Goal: Check status: Check status

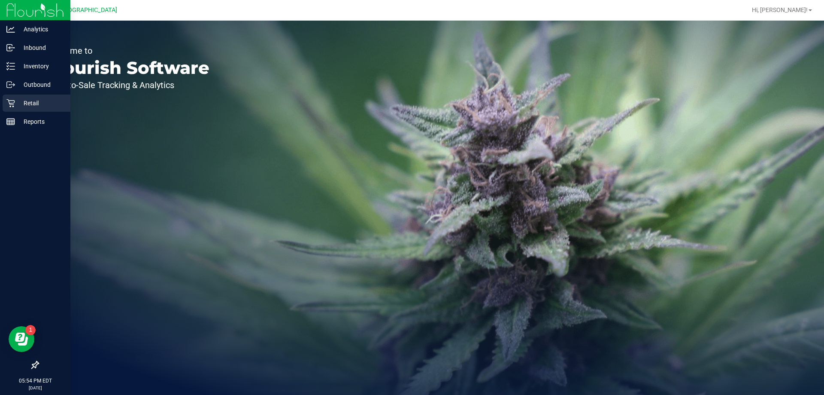
click at [18, 103] on p "Retail" at bounding box center [41, 103] width 52 height 10
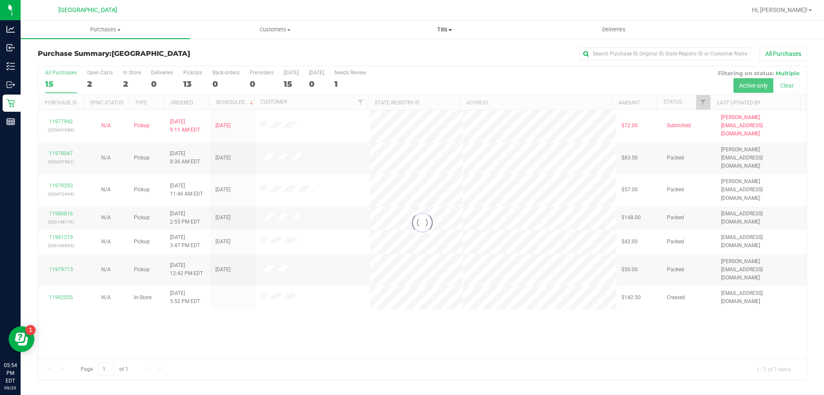
click at [444, 32] on span "Tills" at bounding box center [444, 30] width 169 height 8
click at [422, 49] on li "Manage tills" at bounding box center [445, 52] width 170 height 10
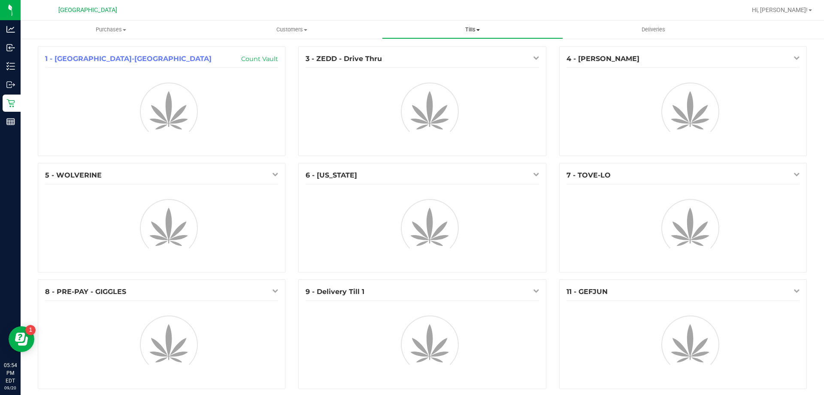
click at [470, 30] on span "Tills" at bounding box center [473, 30] width 180 height 8
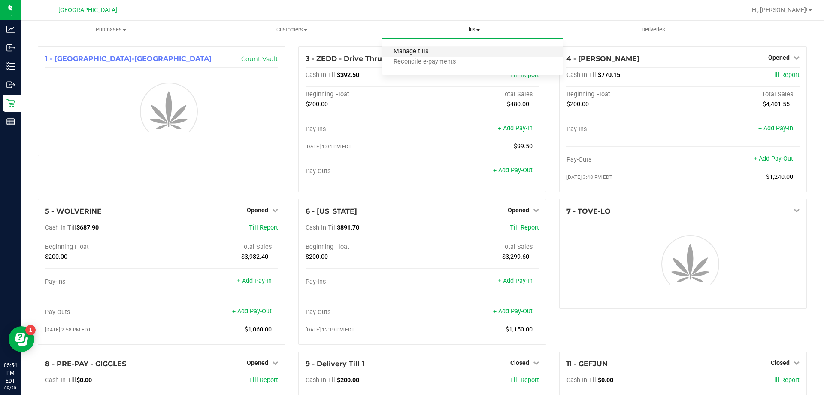
click at [432, 53] on span "Manage tills" at bounding box center [411, 51] width 58 height 7
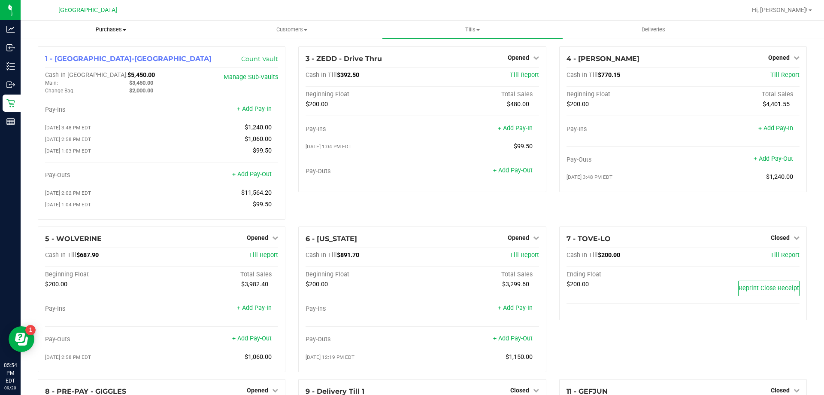
click at [114, 28] on span "Purchases" at bounding box center [111, 30] width 181 height 8
click at [73, 63] on li "Fulfillment" at bounding box center [111, 62] width 181 height 10
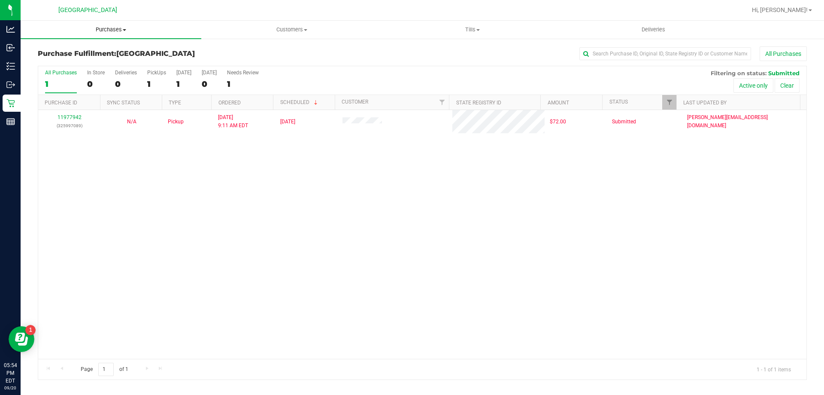
click at [107, 30] on span "Purchases" at bounding box center [111, 30] width 181 height 8
click at [66, 52] on span "Summary of purchases" at bounding box center [65, 51] width 88 height 7
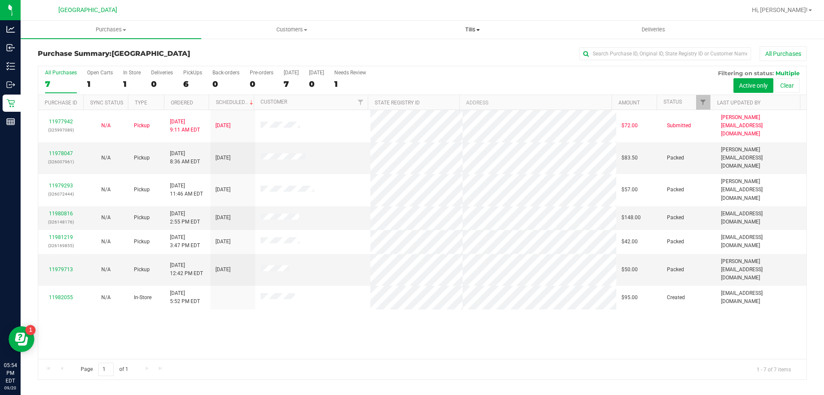
click at [474, 31] on span "Tills" at bounding box center [473, 30] width 180 height 8
click at [440, 50] on li "Manage tills" at bounding box center [472, 52] width 181 height 10
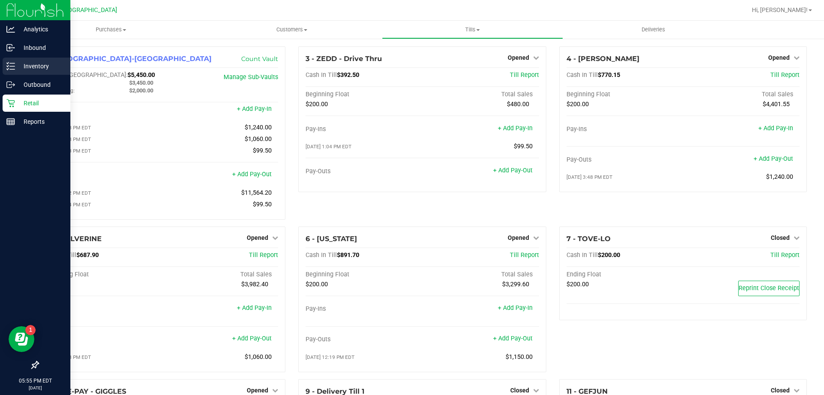
click at [36, 66] on p "Inventory" at bounding box center [41, 66] width 52 height 10
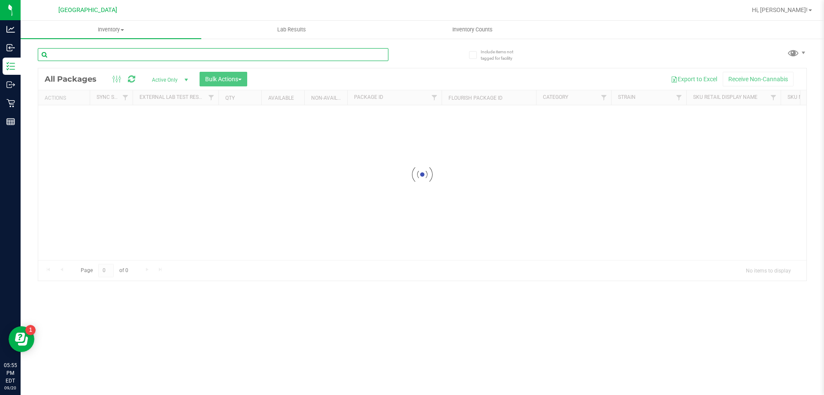
click at [121, 49] on input "text" at bounding box center [213, 54] width 351 height 13
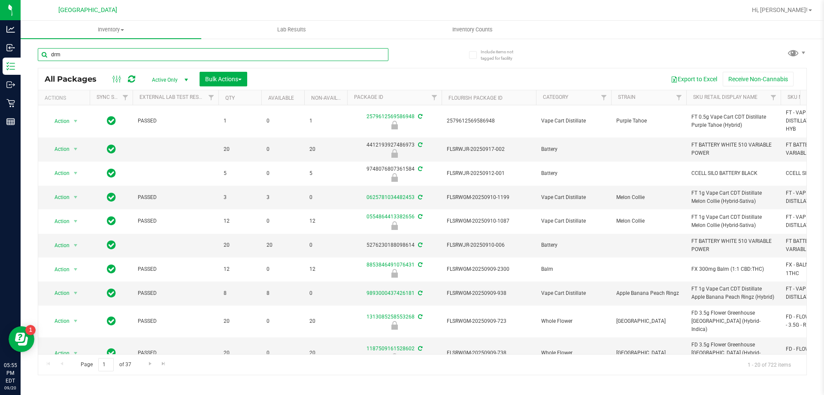
type input "drm"
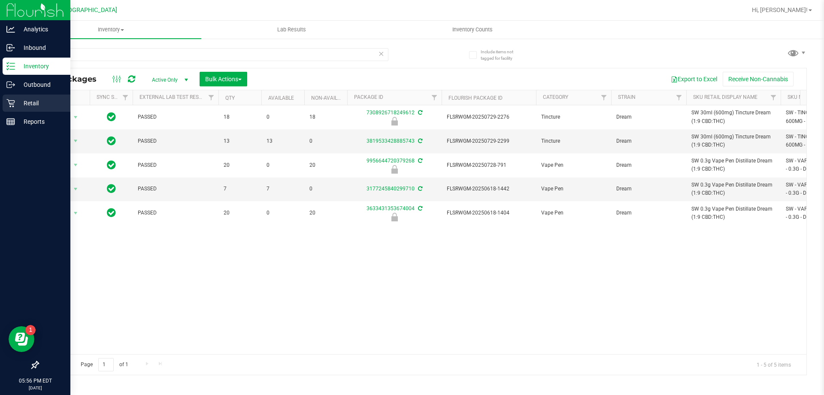
click at [33, 102] on p "Retail" at bounding box center [41, 103] width 52 height 10
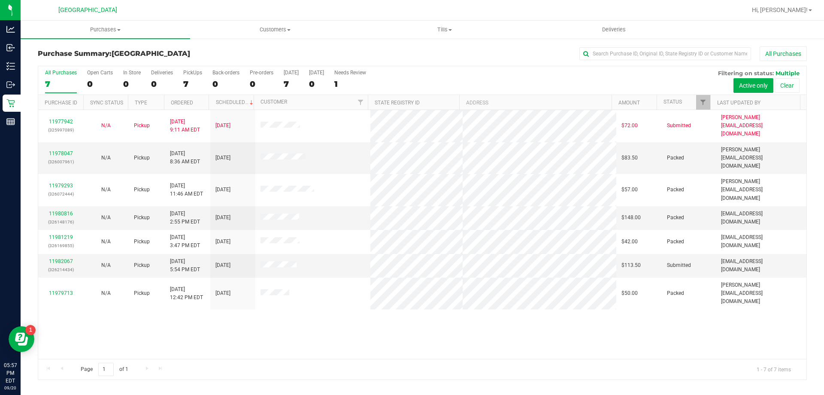
click at [241, 332] on div "11977942 (325997089) N/A Pickup [DATE] 9:11 AM EDT 9/20/2025 $72.00 Submitted […" at bounding box center [422, 234] width 768 height 249
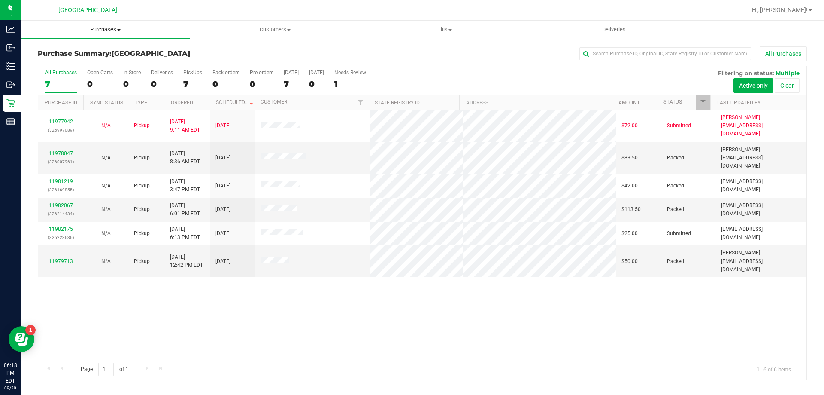
click at [106, 29] on span "Purchases" at bounding box center [106, 30] width 170 height 8
click at [58, 64] on span "Fulfillment" at bounding box center [47, 61] width 53 height 7
